Goal: Task Accomplishment & Management: Complete application form

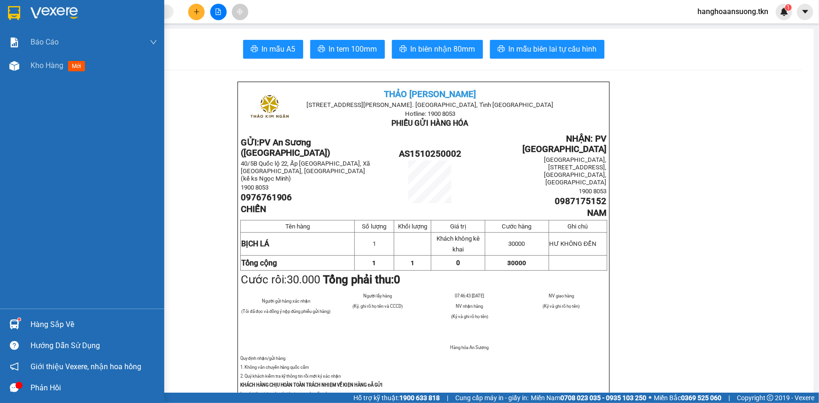
click at [14, 323] on img at bounding box center [14, 325] width 10 height 10
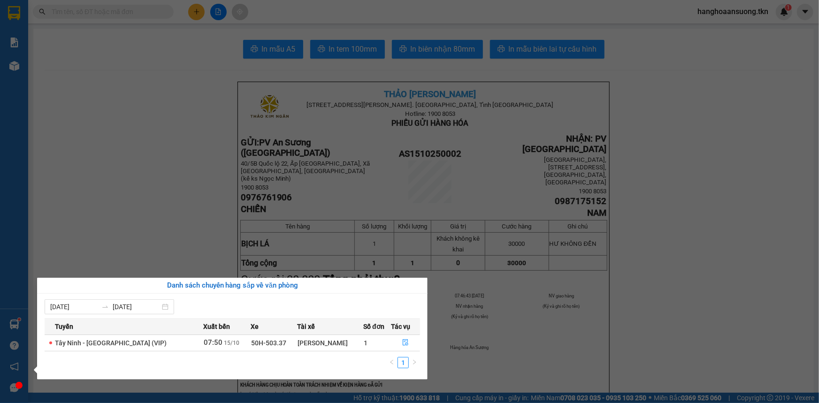
drag, startPoint x: 152, startPoint y: 108, endPoint x: 161, endPoint y: 93, distance: 16.9
click at [153, 108] on section "Kết quả tìm kiếm ( 0 ) Bộ lọc No Data hanghoaansuong.tkn 1 Báo cáo Mẫu 1: Báo c…" at bounding box center [409, 201] width 819 height 403
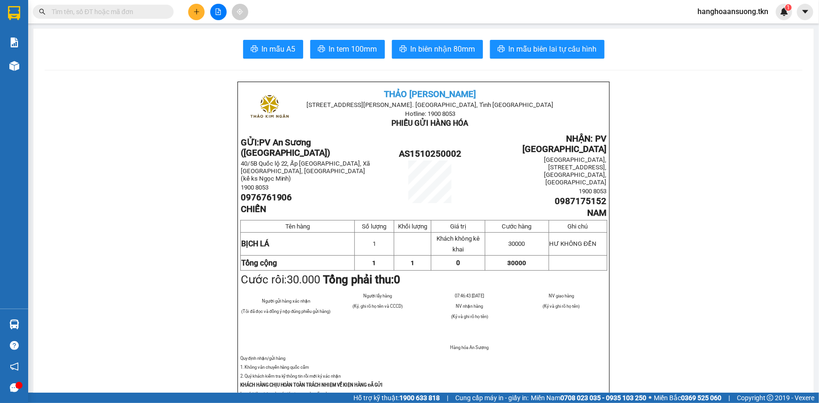
click at [199, 5] on div "Kết quả tìm kiếm ( 0 ) Bộ lọc No Data hanghoaansuong.tkn 1" at bounding box center [409, 11] width 819 height 23
click at [195, 10] on icon "plus" at bounding box center [196, 11] width 7 height 7
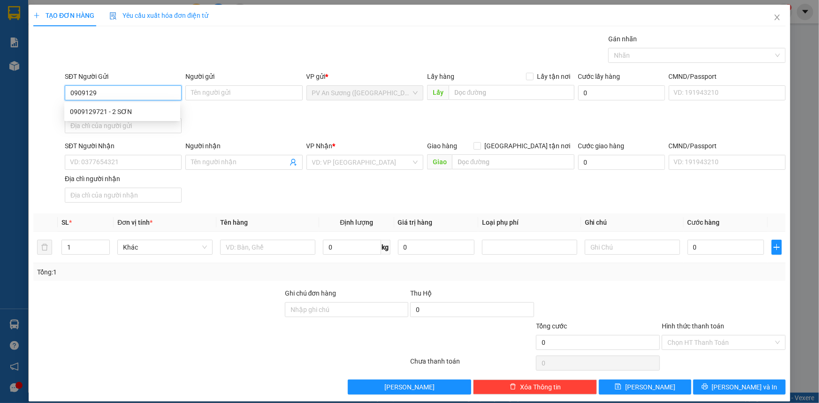
click at [110, 108] on div "0909129721 - 2 SƠN" at bounding box center [122, 112] width 105 height 10
type input "0909129721"
type input "2 SƠN"
type input "0853882740"
type input "KHƯƠNG"
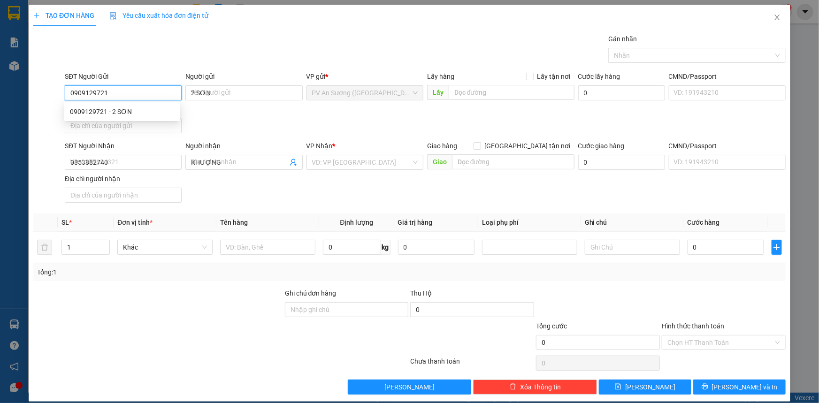
type input "20.000"
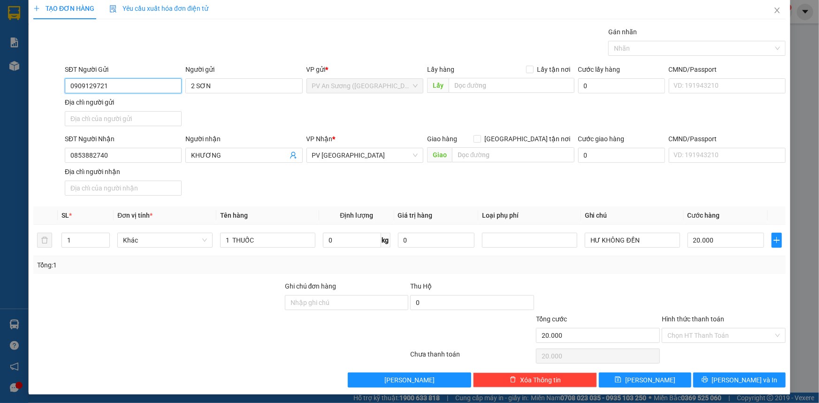
scroll to position [9, 0]
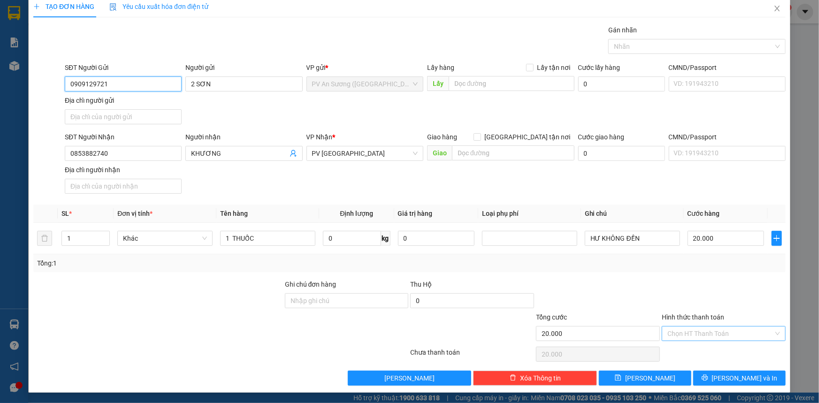
type input "0909129721"
click at [689, 331] on input "Hình thức thanh toán" at bounding box center [721, 334] width 106 height 14
click at [695, 354] on div "Tại văn phòng" at bounding box center [718, 351] width 112 height 10
type input "0"
click at [731, 378] on span "[PERSON_NAME] và In" at bounding box center [745, 378] width 66 height 10
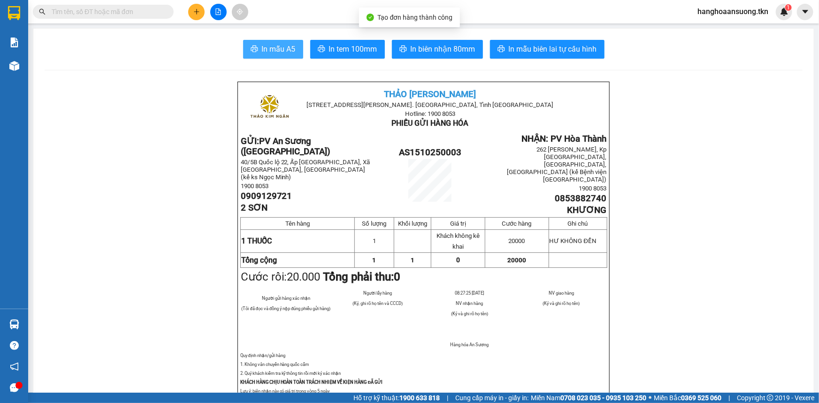
click at [274, 45] on span "In mẫu A5" at bounding box center [279, 49] width 34 height 12
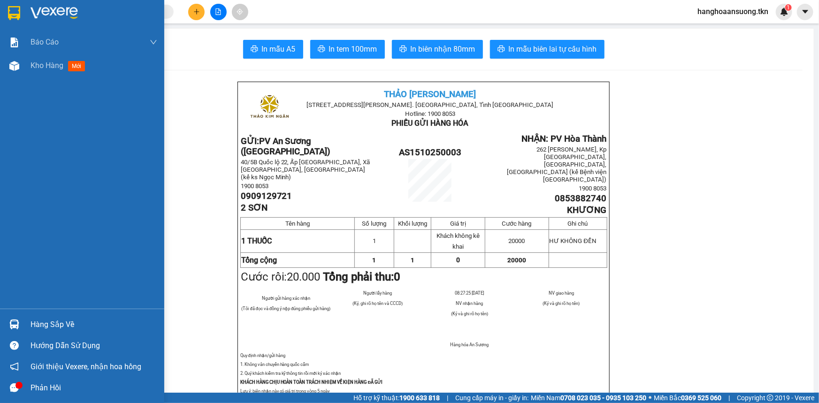
click at [15, 13] on img at bounding box center [14, 13] width 12 height 14
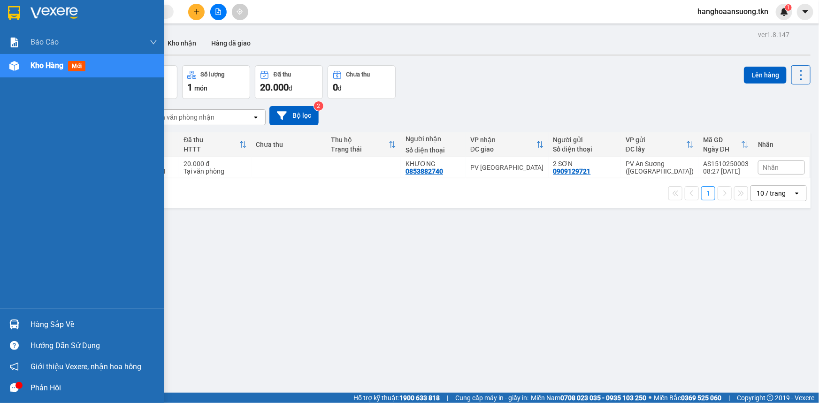
click at [13, 325] on img at bounding box center [14, 325] width 10 height 10
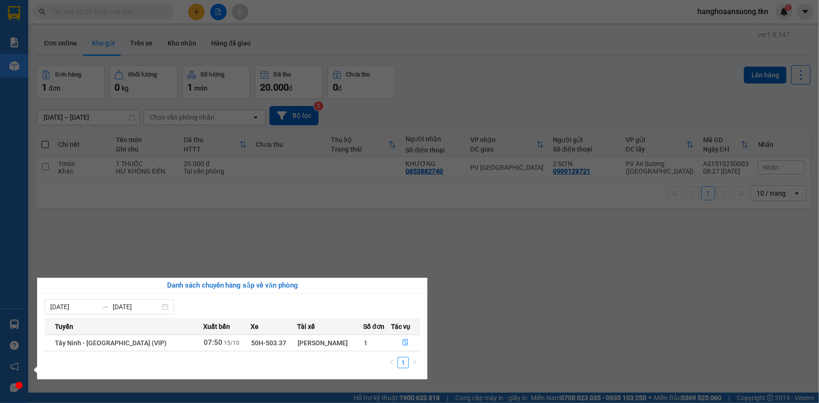
drag, startPoint x: 544, startPoint y: 295, endPoint x: 541, endPoint y: 286, distance: 9.4
click at [545, 295] on section "Kết quả tìm kiếm ( 0 ) Bộ lọc No Data hanghoaansuong.tkn 1 Báo cáo Mẫu 1: Báo c…" at bounding box center [409, 201] width 819 height 403
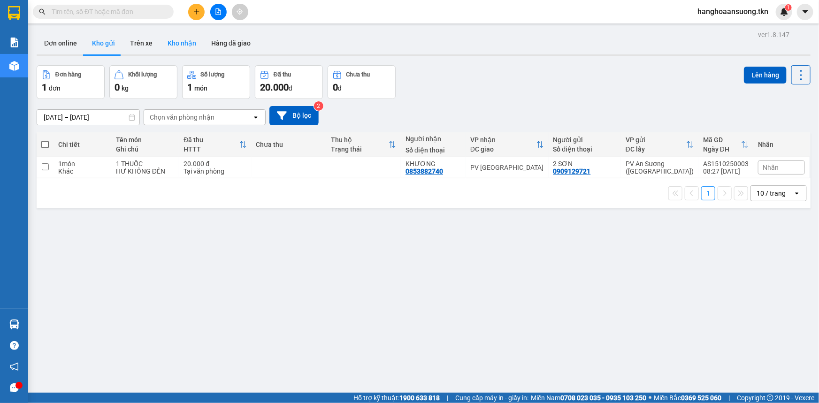
click at [173, 42] on button "Kho nhận" at bounding box center [182, 43] width 44 height 23
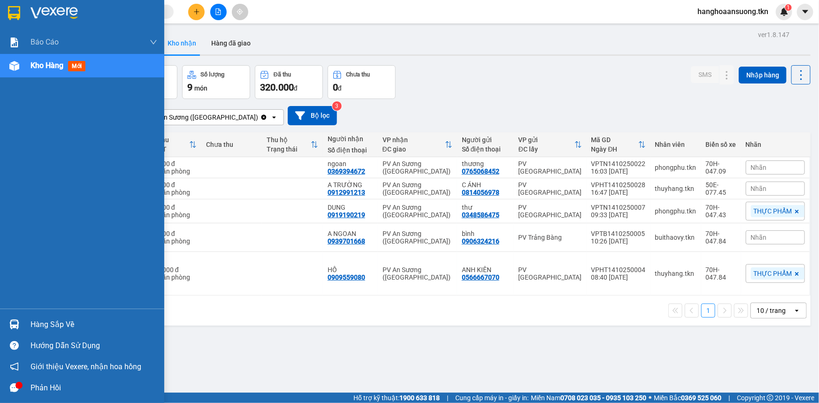
click at [8, 323] on div at bounding box center [14, 324] width 16 height 16
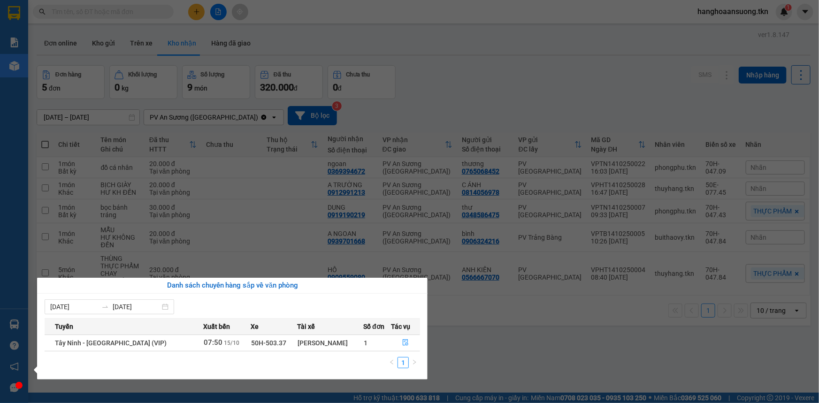
drag, startPoint x: 490, startPoint y: 99, endPoint x: 445, endPoint y: 72, distance: 52.7
click at [491, 97] on section "Kết quả tìm kiếm ( 0 ) Bộ lọc No Data hanghoaansuong.tkn 1 Báo cáo Mẫu 1: Báo c…" at bounding box center [409, 201] width 819 height 403
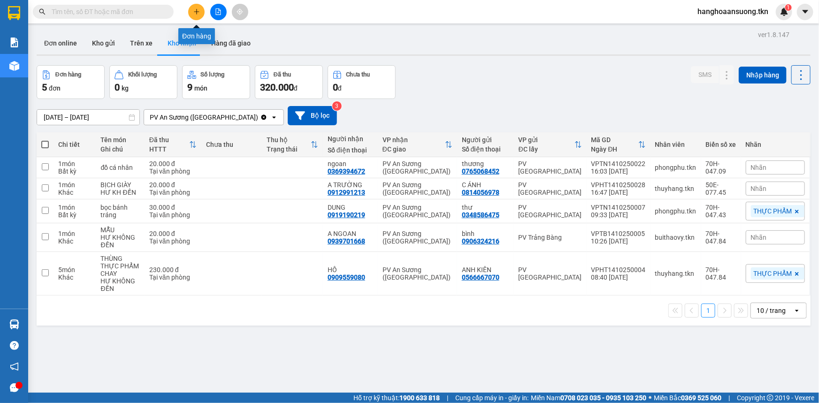
click at [195, 10] on icon "plus" at bounding box center [196, 11] width 7 height 7
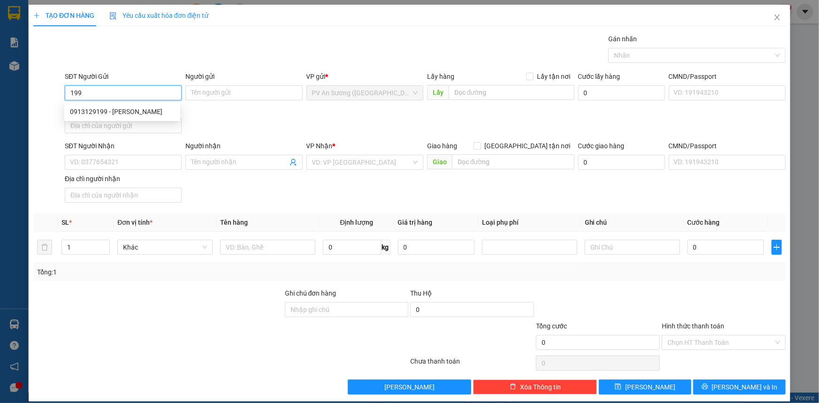
click at [139, 114] on div "0913129199 - [PERSON_NAME]" at bounding box center [122, 112] width 105 height 10
type input "0913129199"
type input "LABO [PERSON_NAME]"
type input "0909189689"
type input "[GEOGRAPHIC_DATA]"
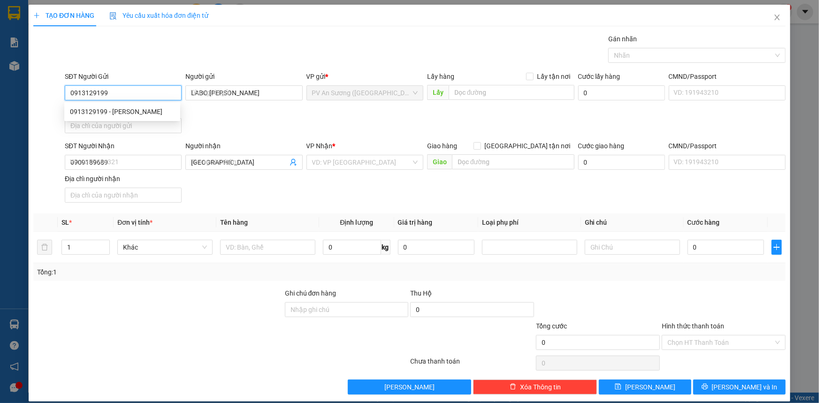
type input "20.000"
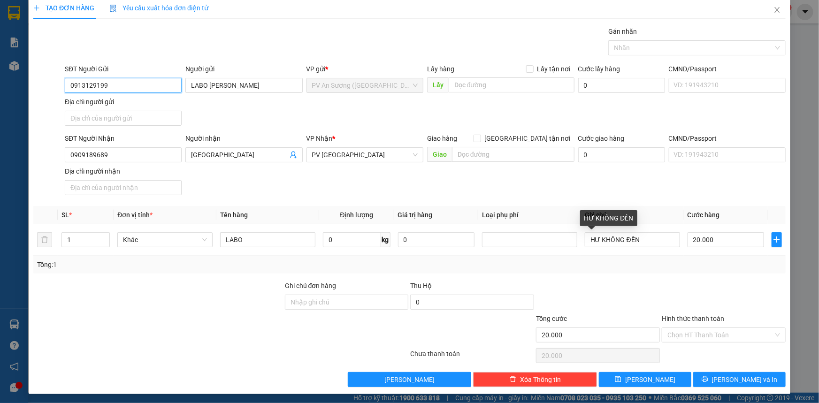
scroll to position [9, 0]
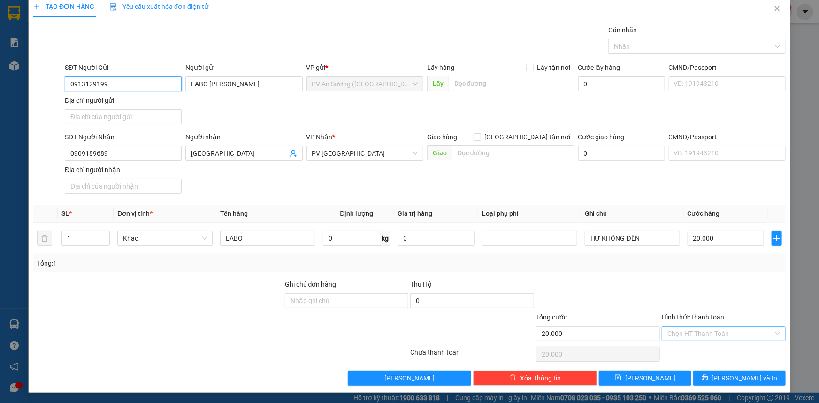
type input "0913129199"
click at [704, 332] on input "Hình thức thanh toán" at bounding box center [721, 334] width 106 height 14
click at [689, 354] on div "Tại văn phòng" at bounding box center [718, 351] width 112 height 10
type input "0"
drag, startPoint x: 715, startPoint y: 379, endPoint x: 714, endPoint y: 371, distance: 8.0
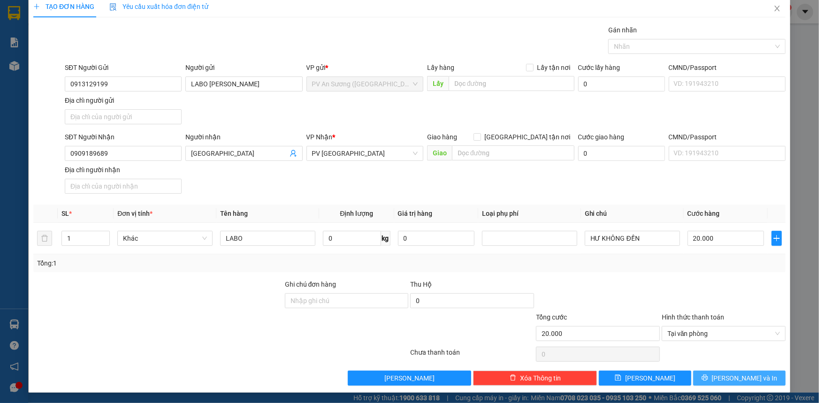
click at [715, 378] on button "[PERSON_NAME] và In" at bounding box center [739, 378] width 92 height 15
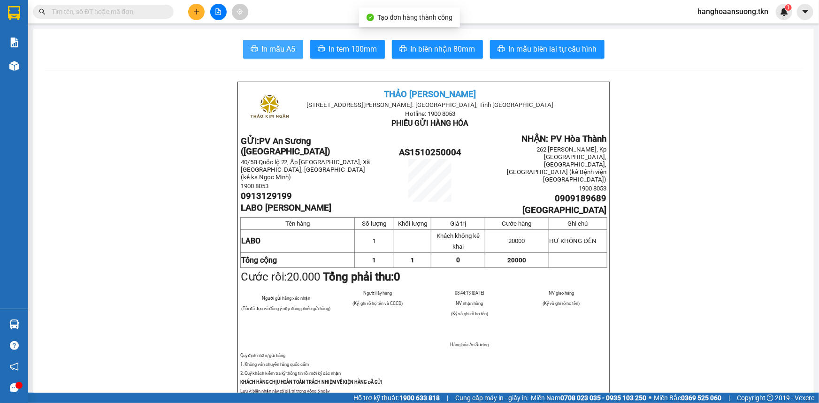
click at [262, 53] on span "In mẫu A5" at bounding box center [279, 49] width 34 height 12
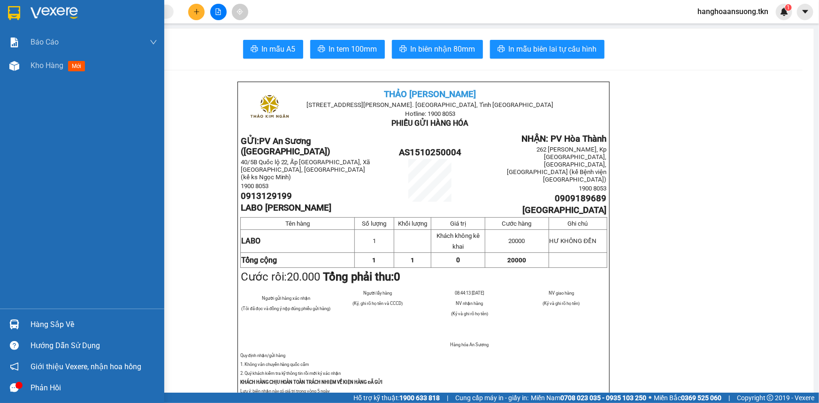
click at [26, 324] on div "Hàng sắp về" at bounding box center [82, 324] width 164 height 21
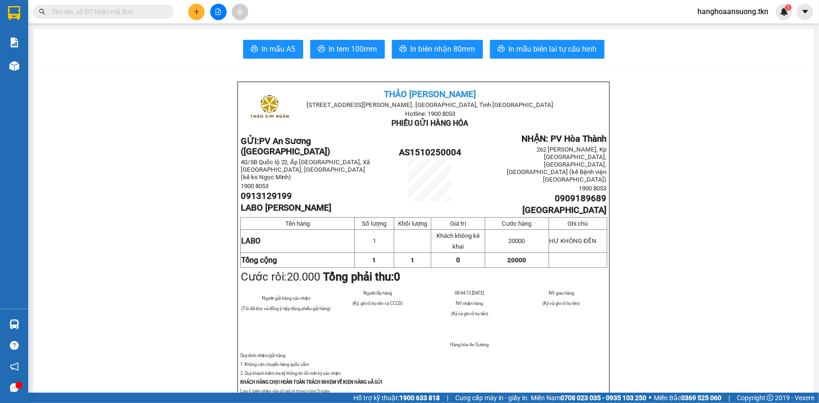
click at [160, 223] on section "Kết quả tìm kiếm ( 0 ) Bộ lọc No Data hanghoaansuong.tkn 1 Báo cáo Mẫu 1: Báo c…" at bounding box center [409, 201] width 819 height 403
